Goal: Browse casually

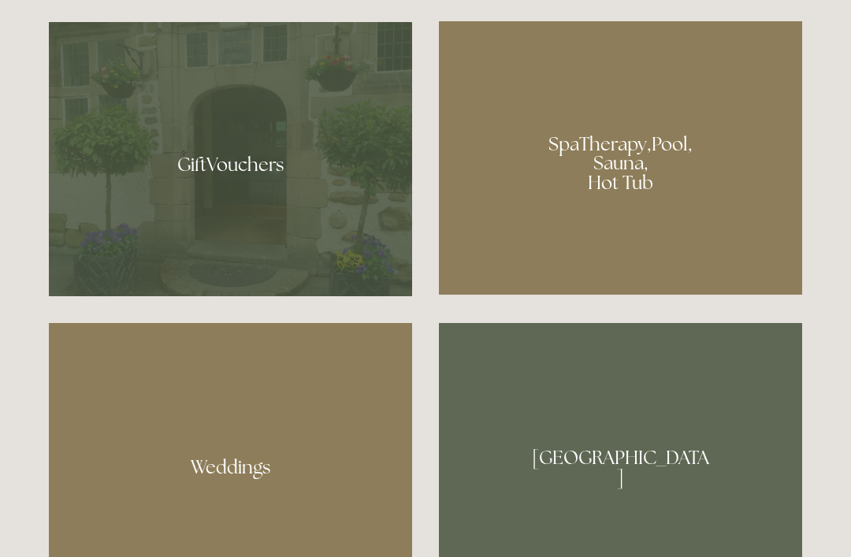
scroll to position [1221, 0]
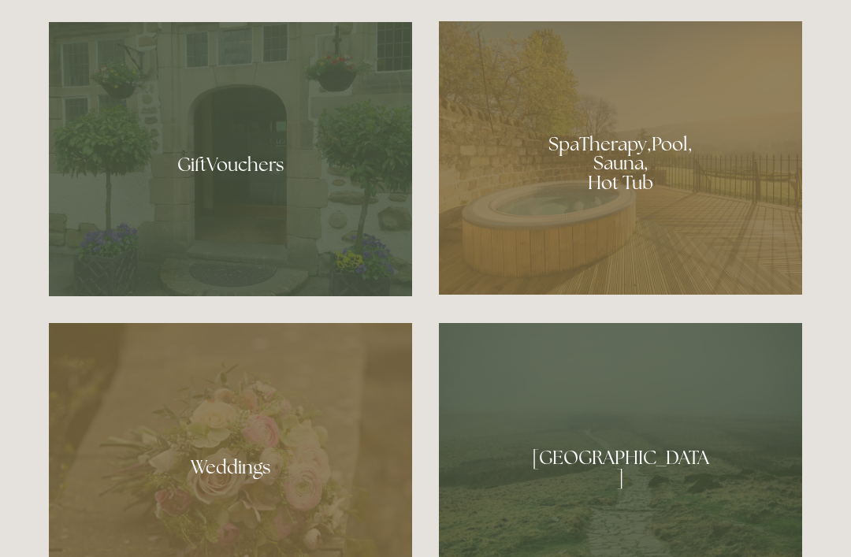
click at [676, 241] on div at bounding box center [620, 158] width 363 height 274
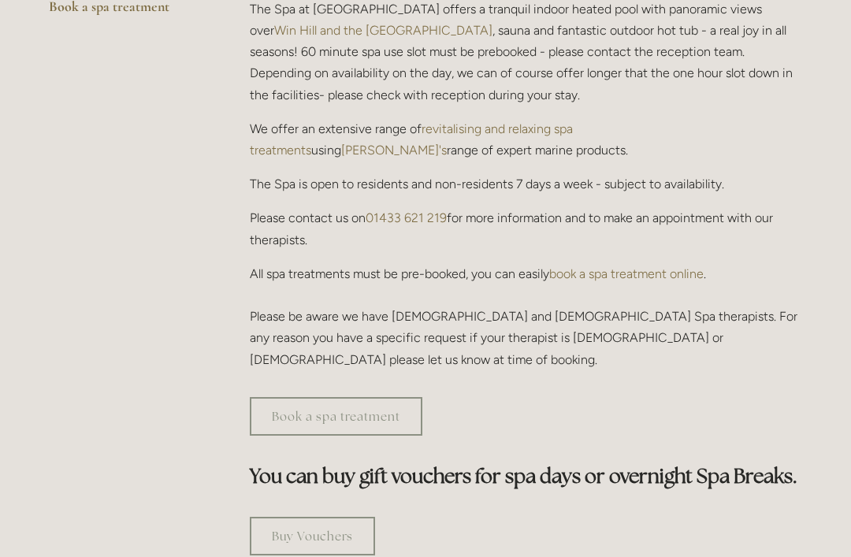
scroll to position [553, 0]
click at [361, 397] on link "Book a spa treatment" at bounding box center [336, 416] width 173 height 39
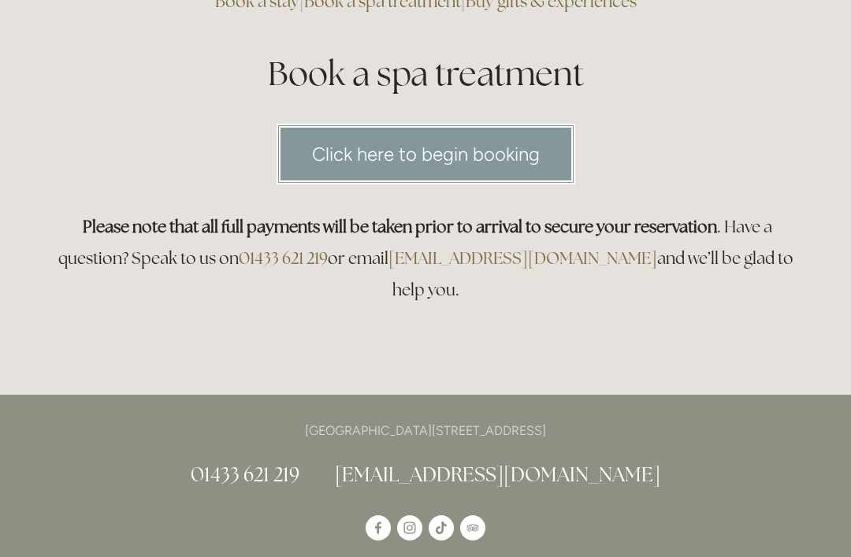
scroll to position [169, 0]
click at [528, 161] on link "Click here to begin booking" at bounding box center [426, 154] width 299 height 61
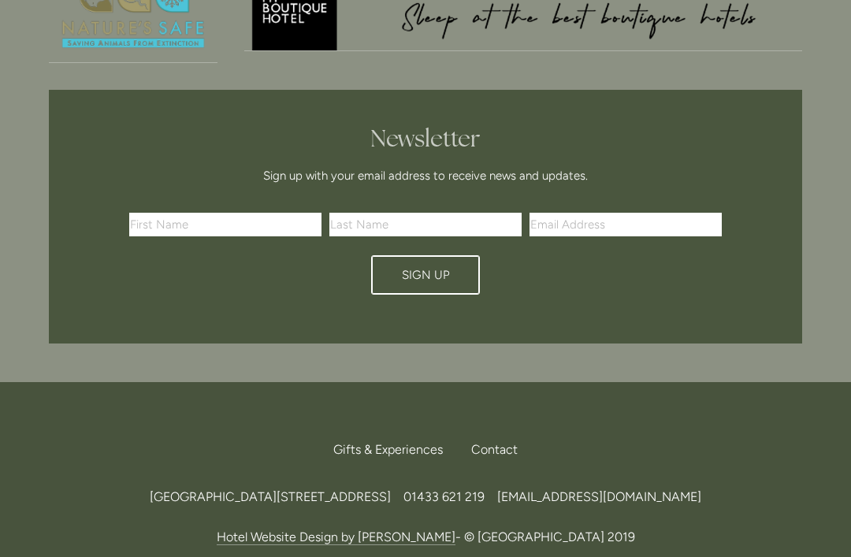
scroll to position [778, 0]
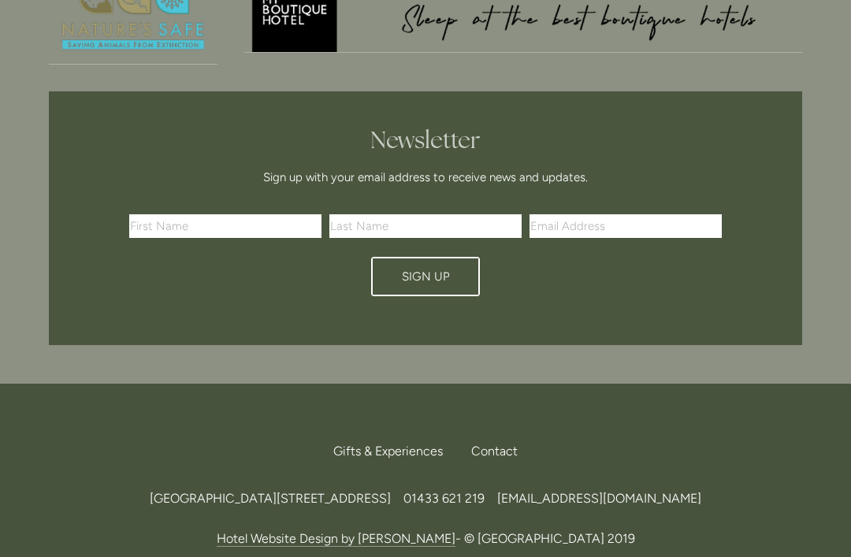
click at [398, 444] on span "Gifts & Experiences" at bounding box center [388, 451] width 110 height 15
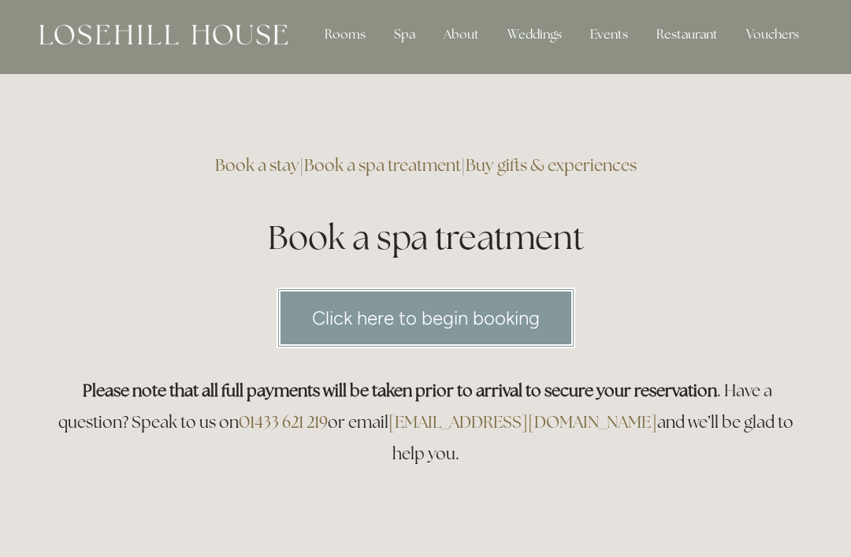
scroll to position [0, 0]
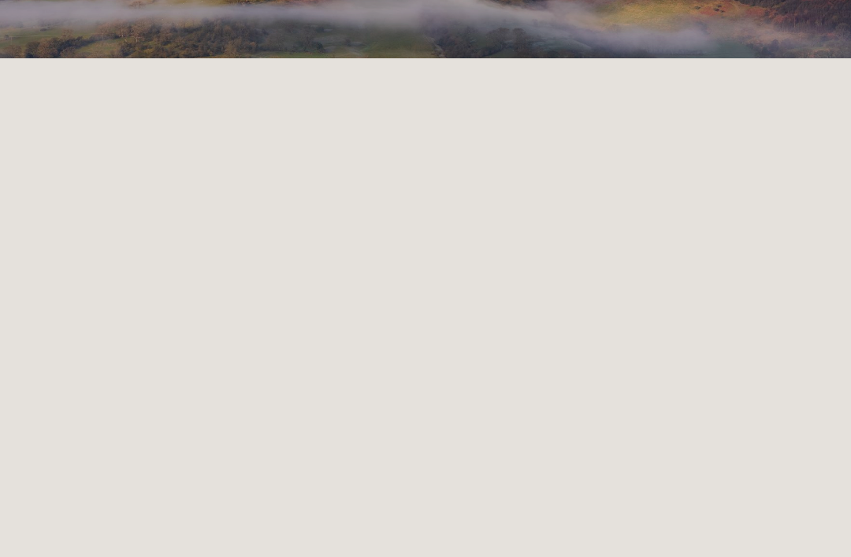
scroll to position [271, 0]
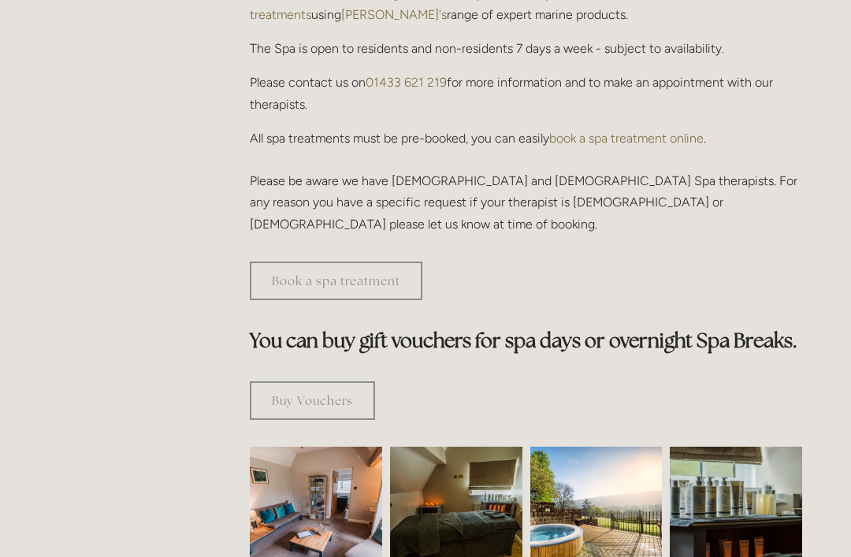
scroll to position [677, 0]
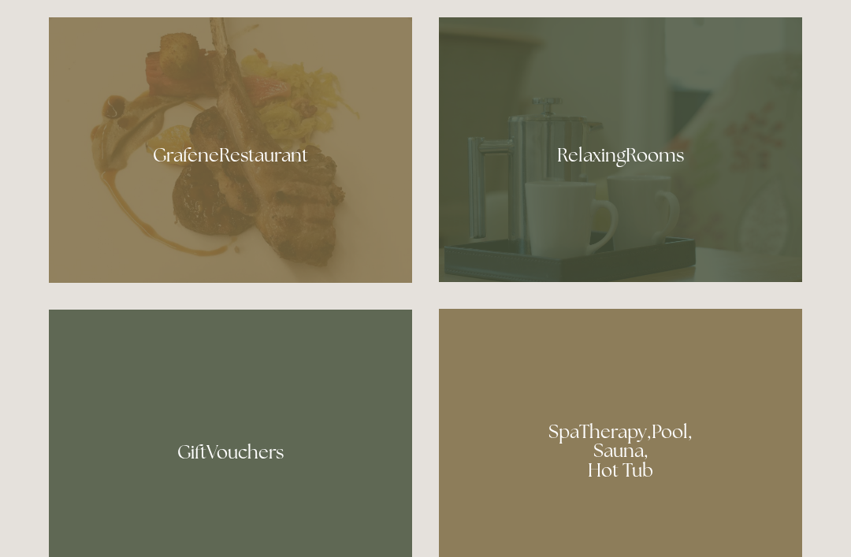
scroll to position [933, 0]
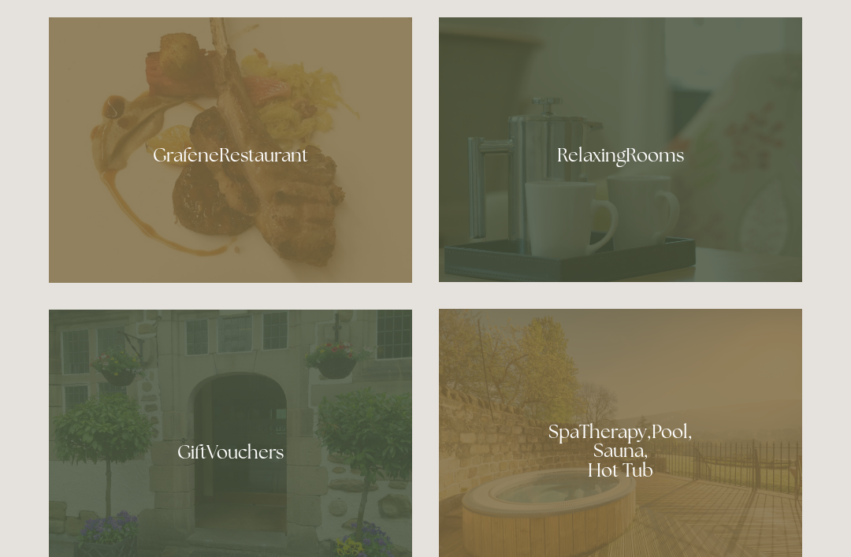
click at [239, 231] on div at bounding box center [230, 150] width 363 height 266
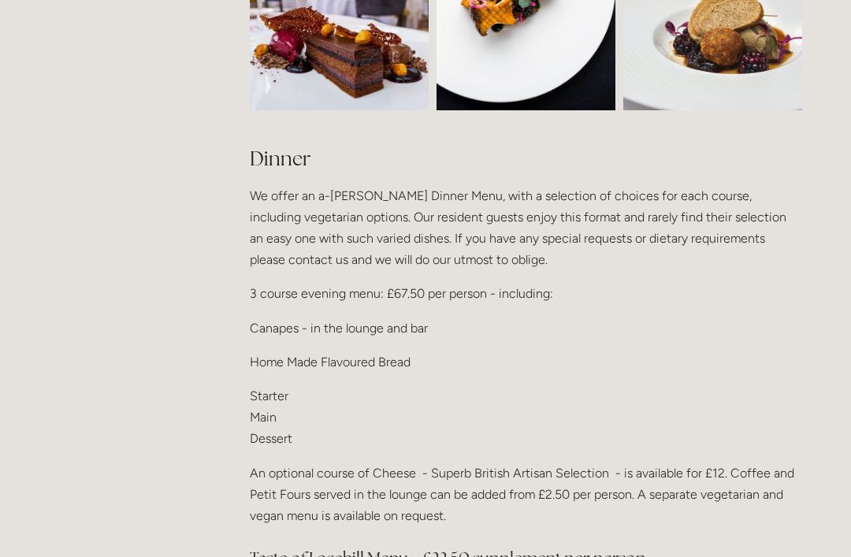
scroll to position [1830, 0]
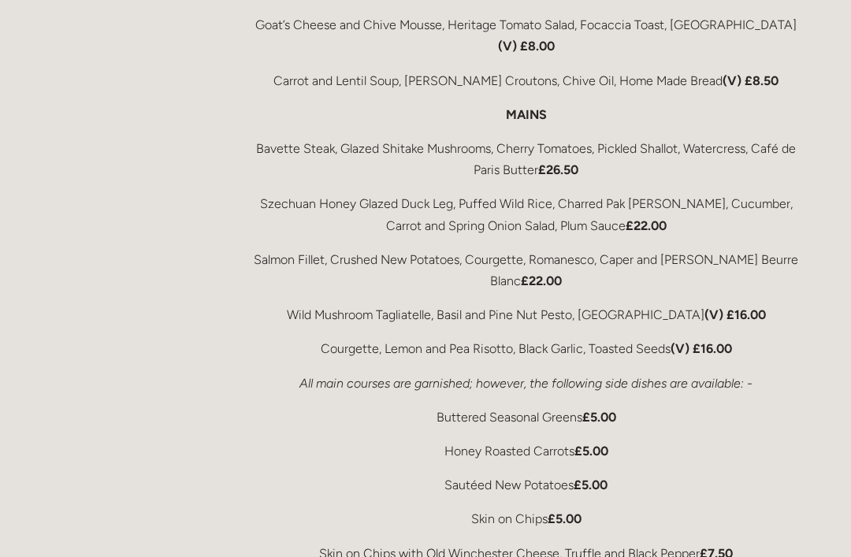
scroll to position [2899, 0]
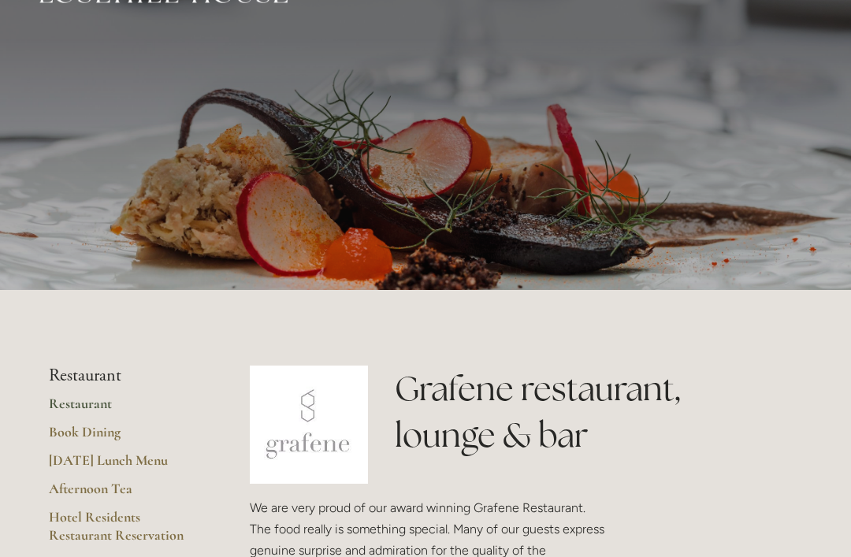
scroll to position [0, 0]
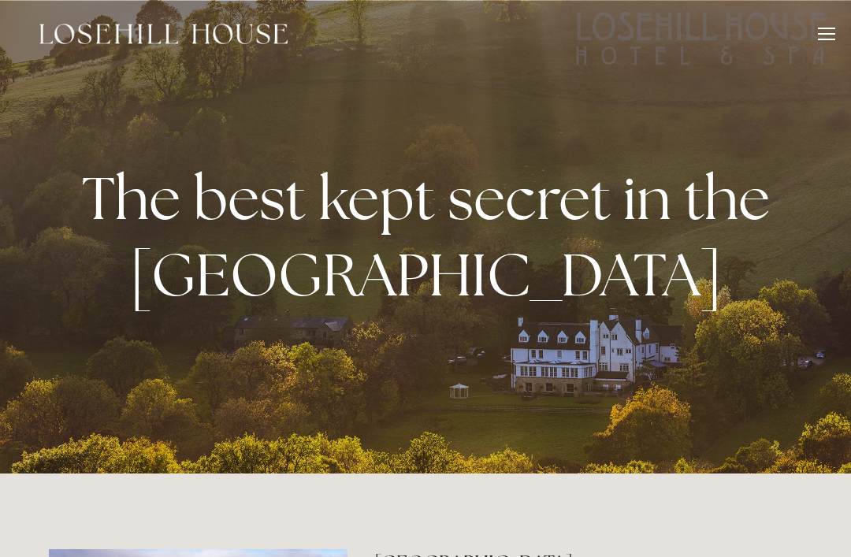
click at [819, 29] on div at bounding box center [826, 36] width 17 height 17
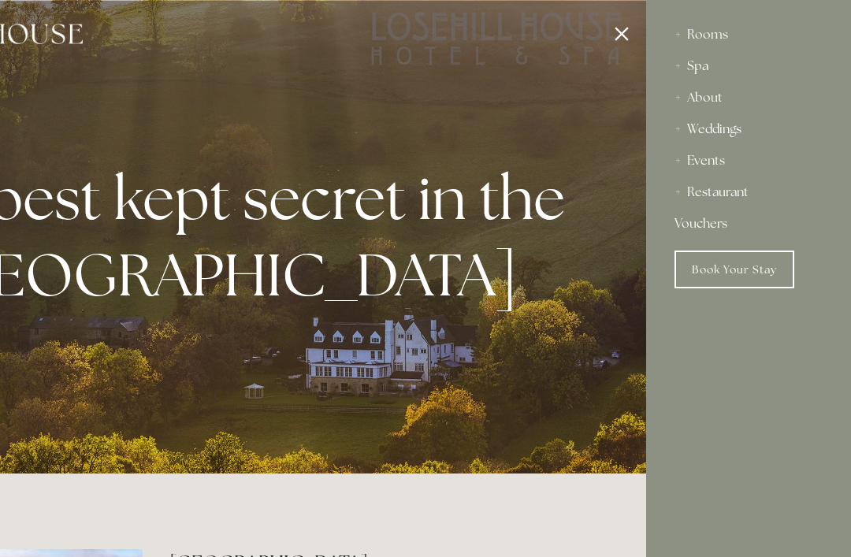
click at [696, 95] on div "About" at bounding box center [749, 98] width 148 height 32
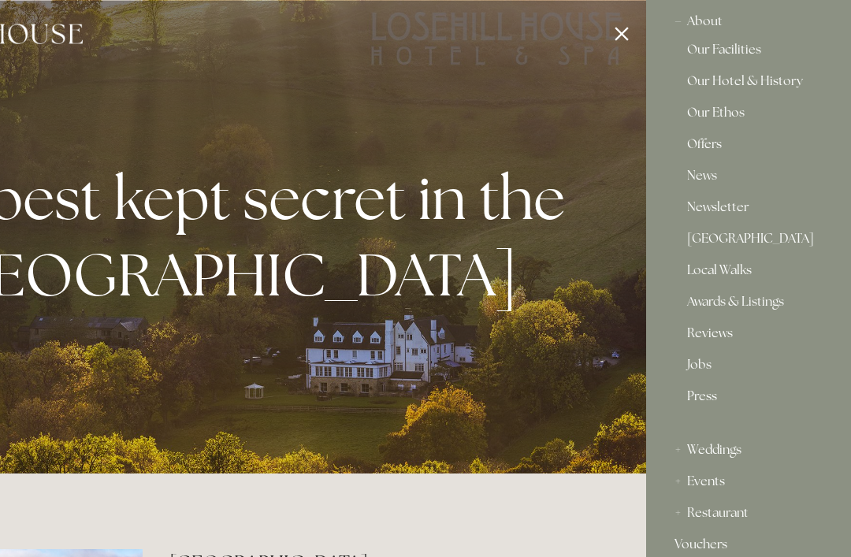
scroll to position [75, 0]
